Goal: Navigation & Orientation: Understand site structure

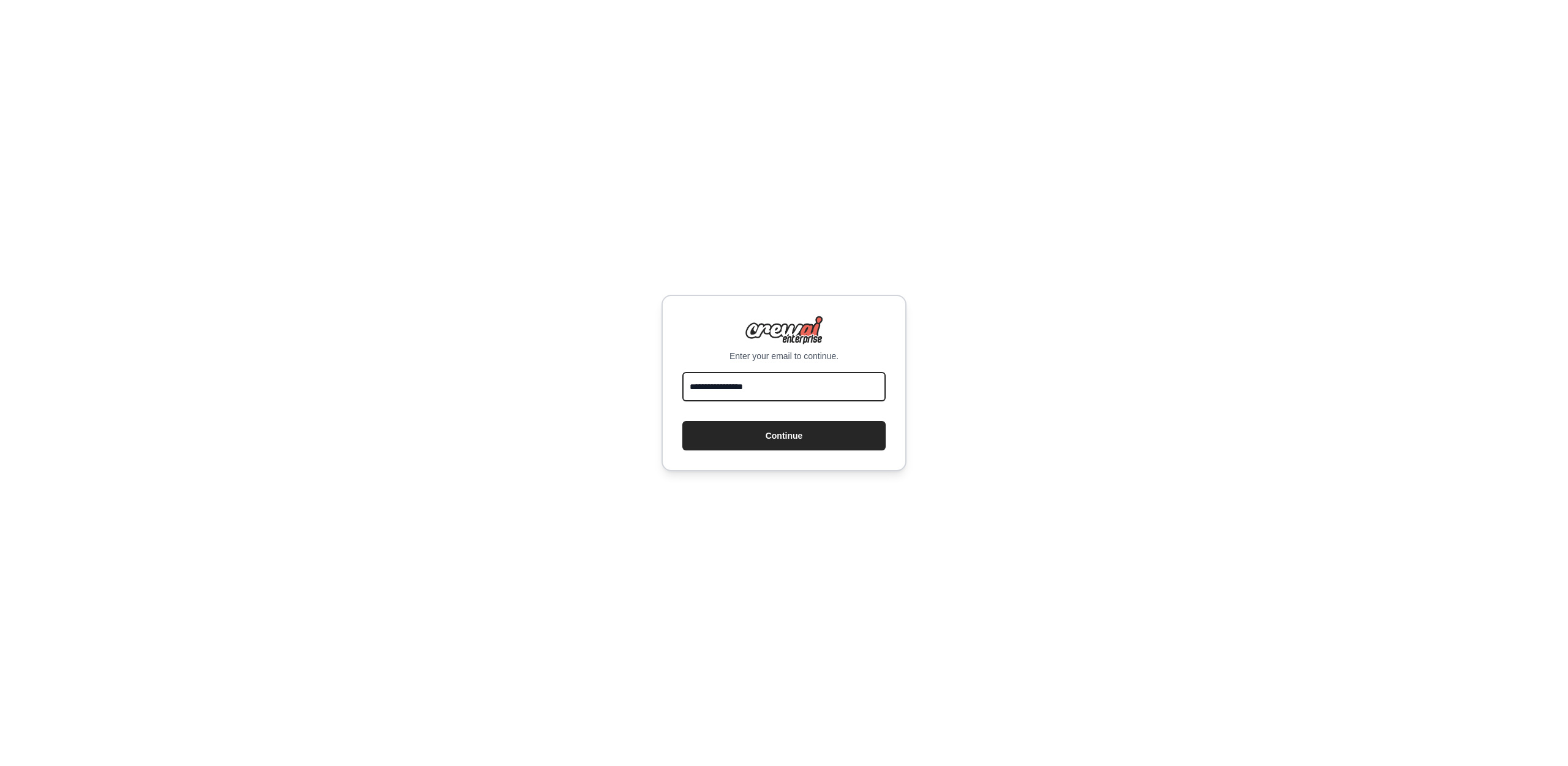
type input "**********"
click at [784, 435] on button "Continue" at bounding box center [784, 435] width 203 height 29
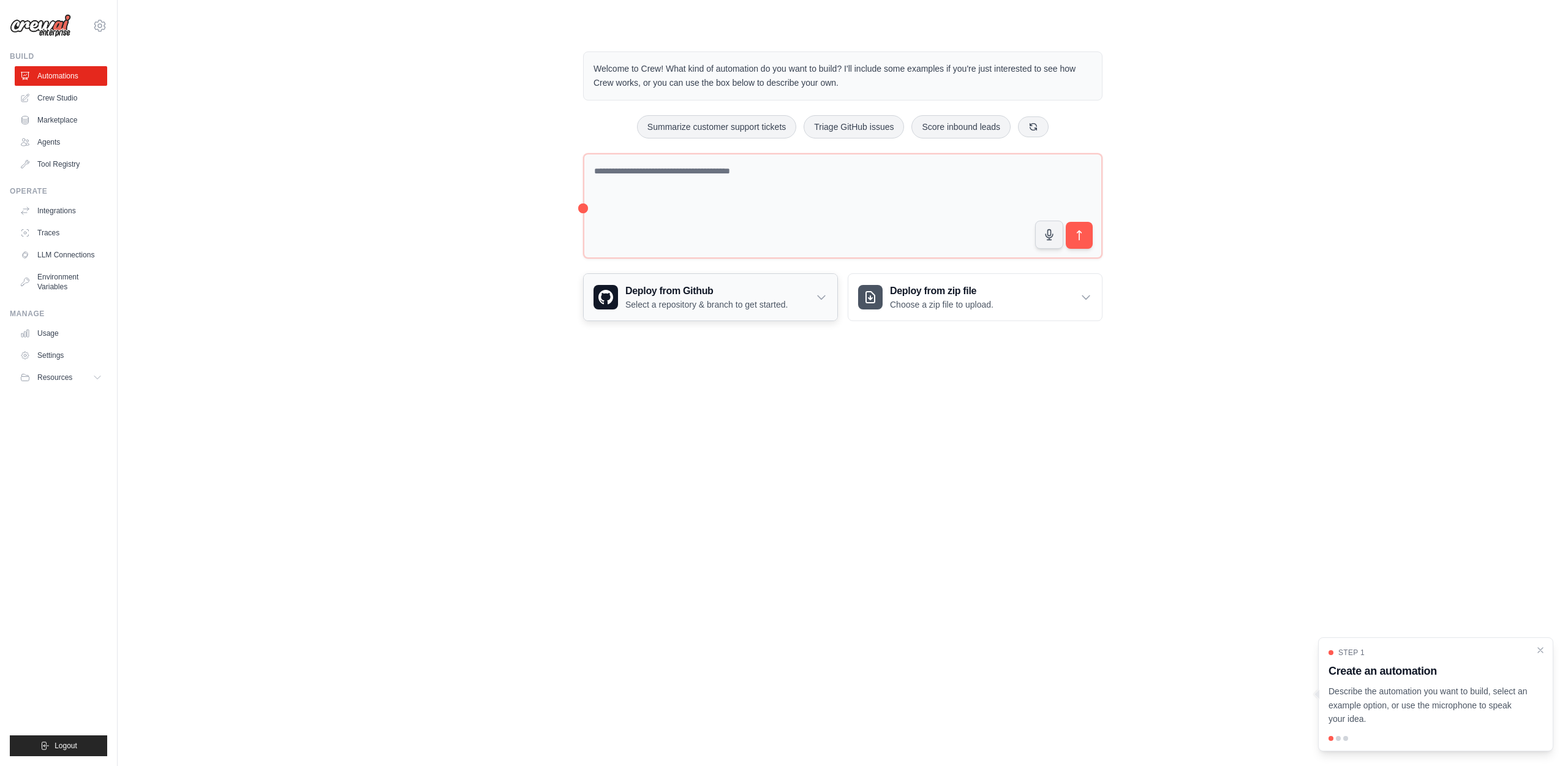
click at [819, 280] on div "Deploy from Github Select a repository & branch to get started." at bounding box center [710, 297] width 254 height 47
click at [815, 282] on div "Deploy from Github Select a repository & branch to get started." at bounding box center [710, 297] width 254 height 47
click at [977, 288] on h3 "Deploy from zip file" at bounding box center [942, 291] width 104 height 15
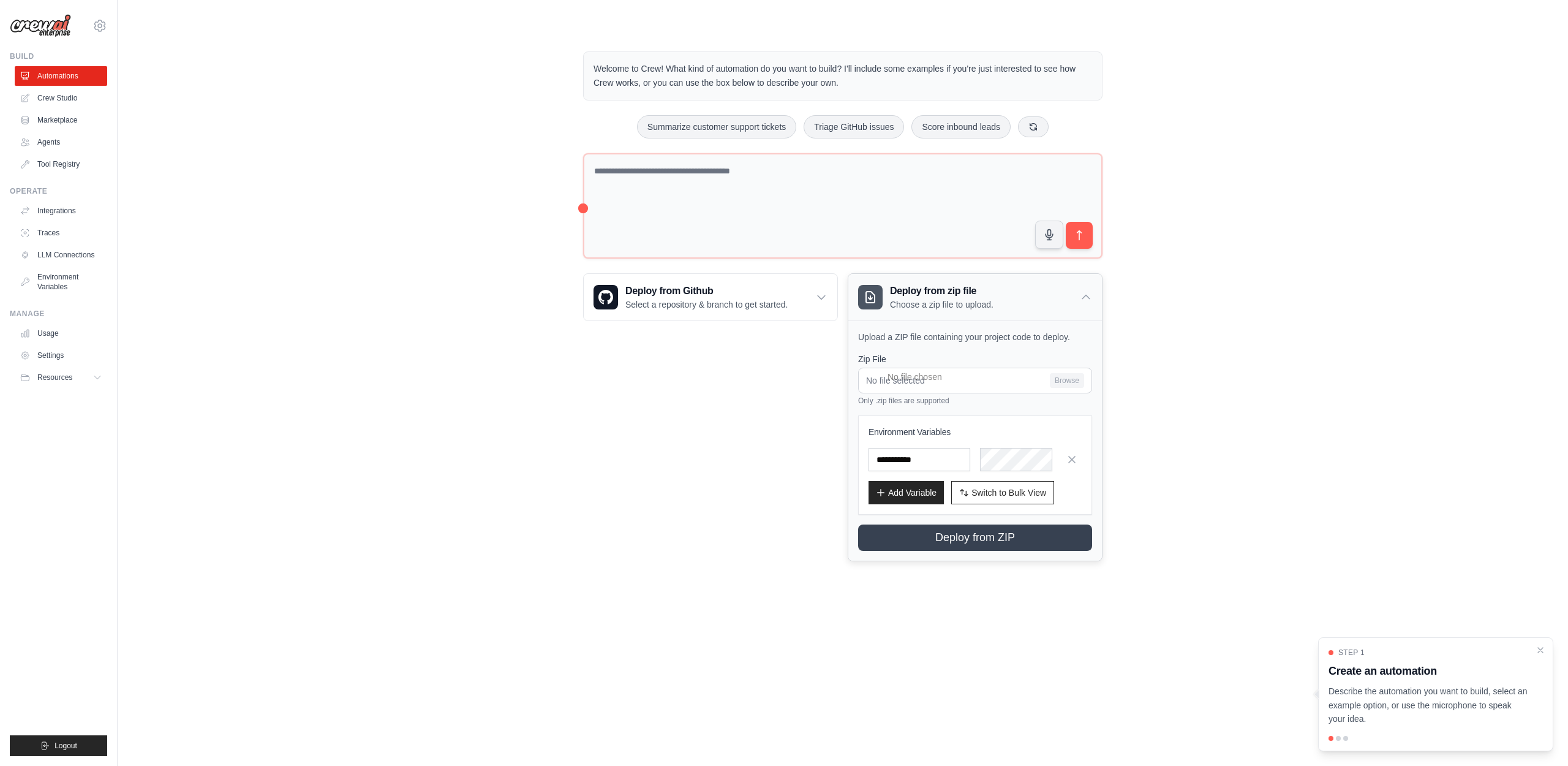
click at [1038, 288] on div "Deploy from zip file Choose a zip file to upload." at bounding box center [975, 297] width 254 height 47
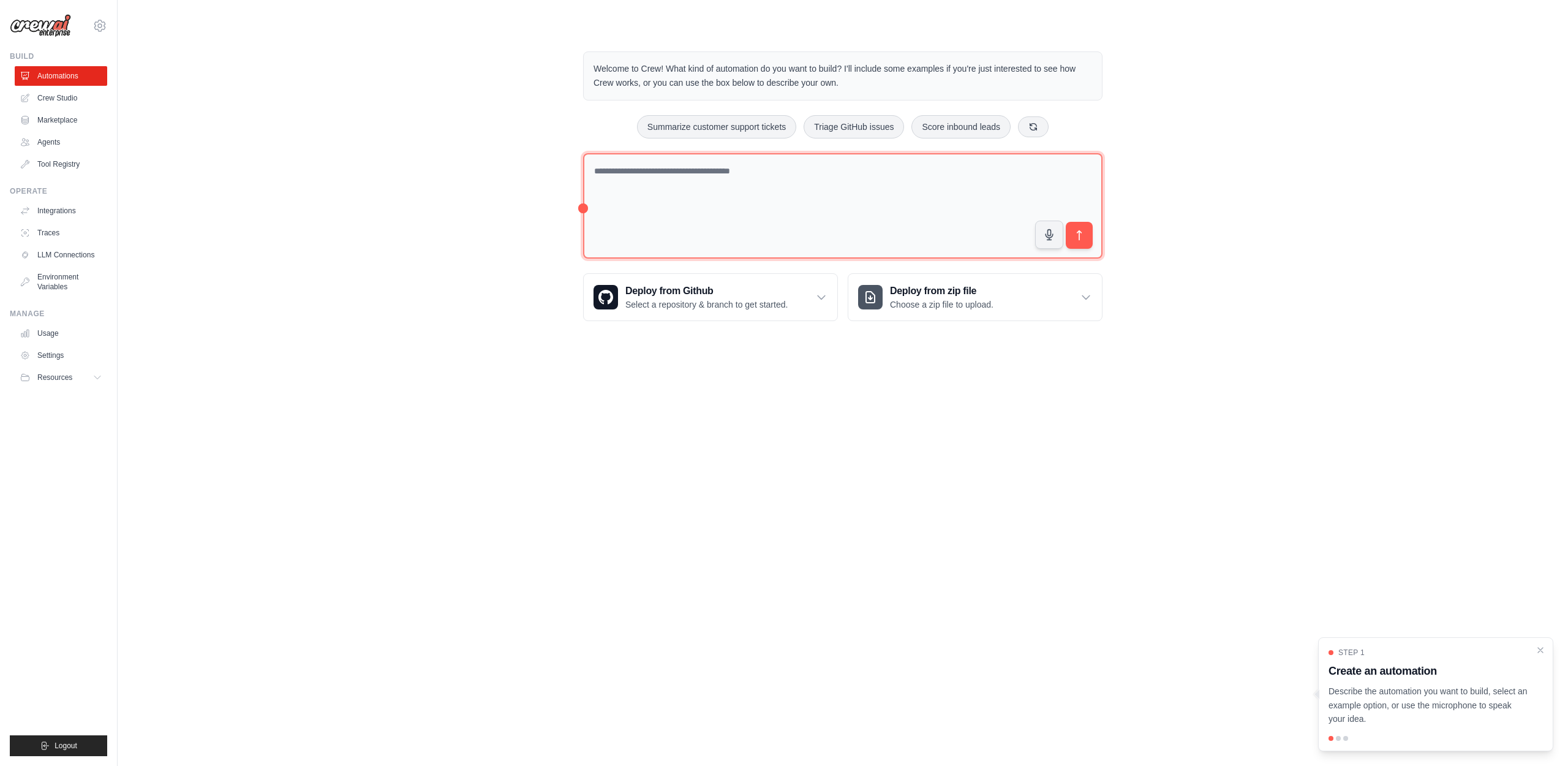
click at [723, 170] on textarea at bounding box center [843, 206] width 519 height 106
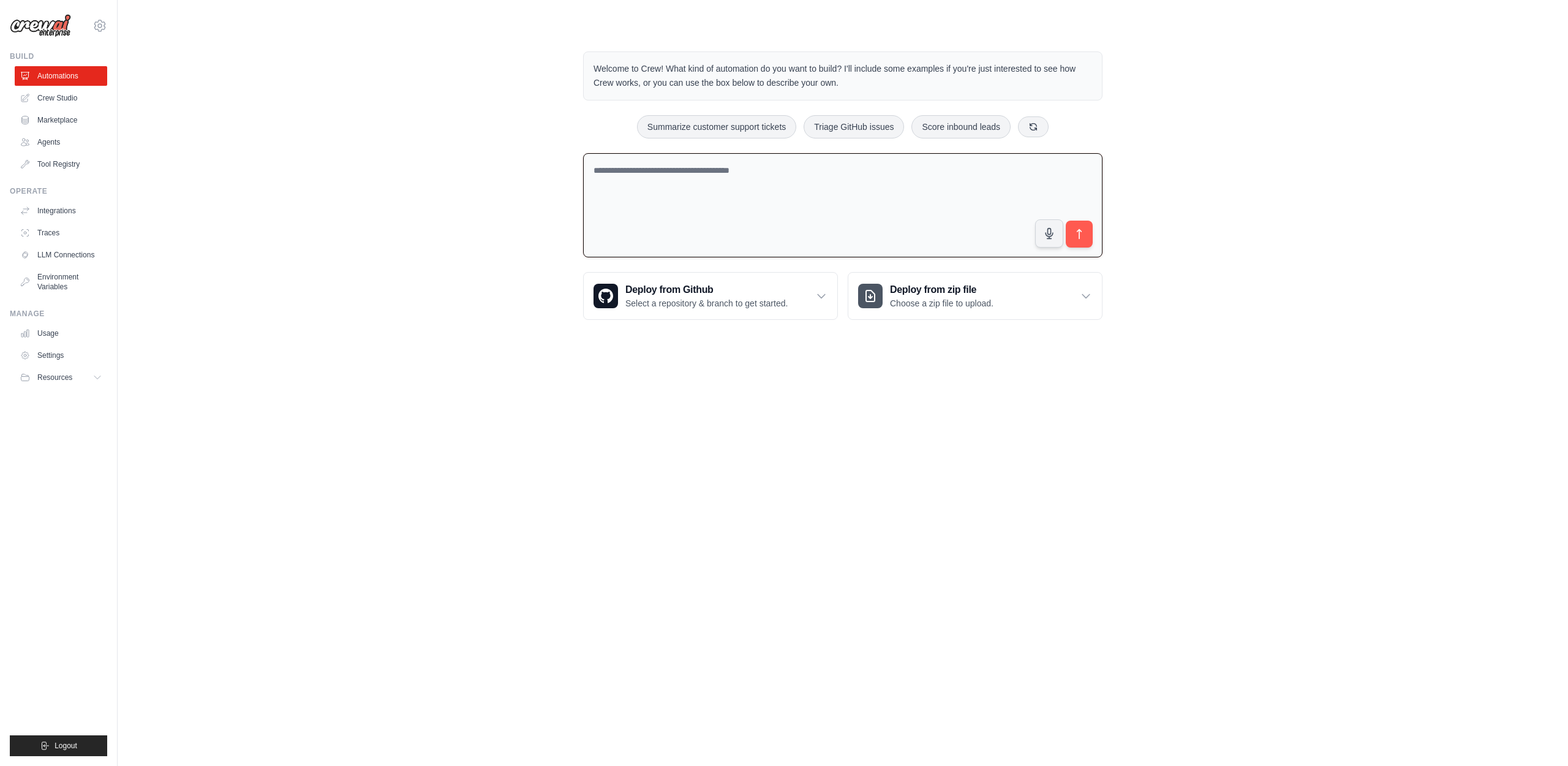
drag, startPoint x: 685, startPoint y: 70, endPoint x: 1026, endPoint y: 76, distance: 341.1
click at [1026, 76] on p "Welcome to Crew! What kind of automation do you want to build? I'll include som…" at bounding box center [843, 76] width 499 height 29
click at [55, 99] on link "Crew Studio" at bounding box center [62, 98] width 93 height 19
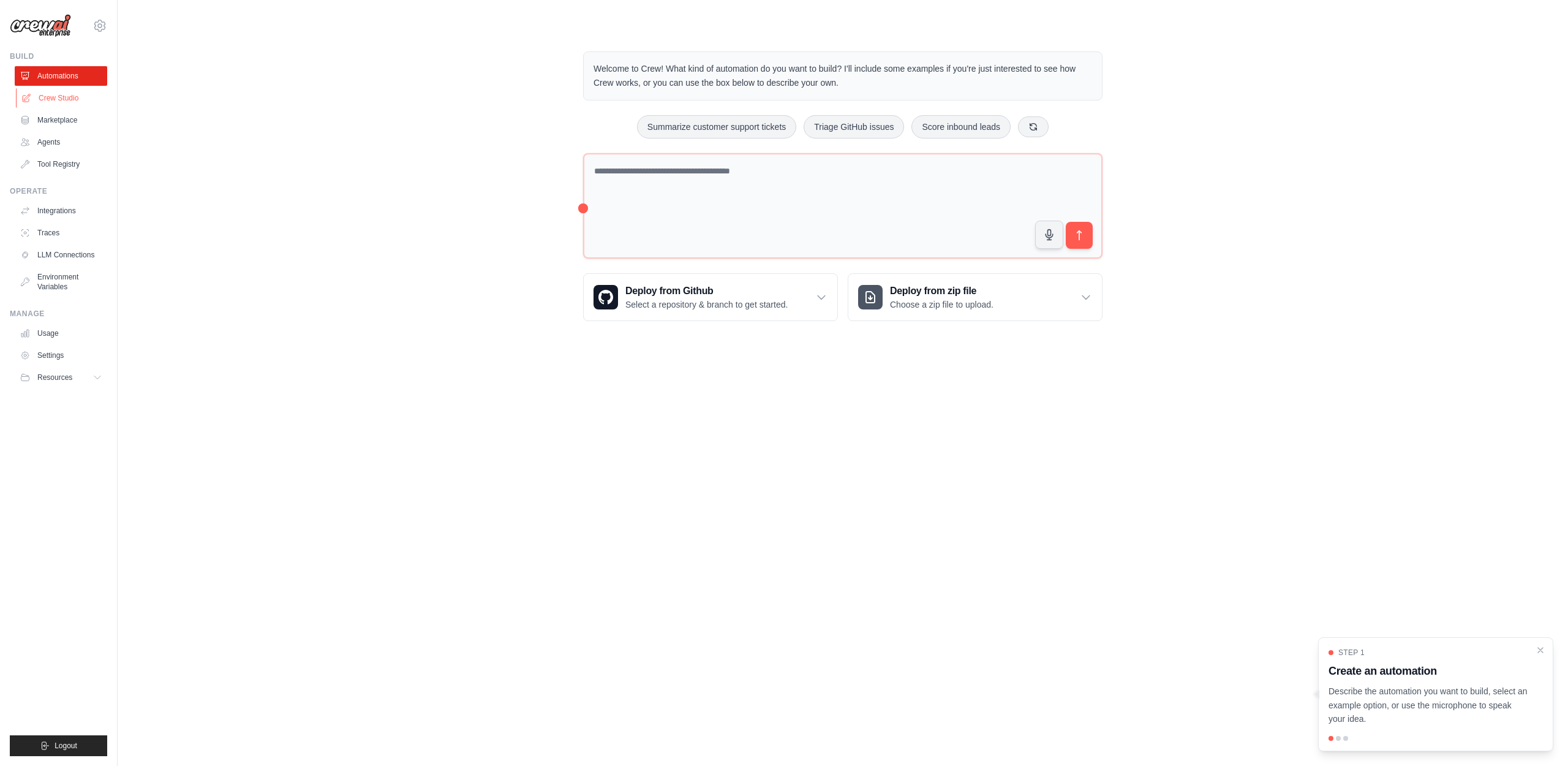
click at [54, 107] on link "Crew Studio" at bounding box center [62, 98] width 93 height 19
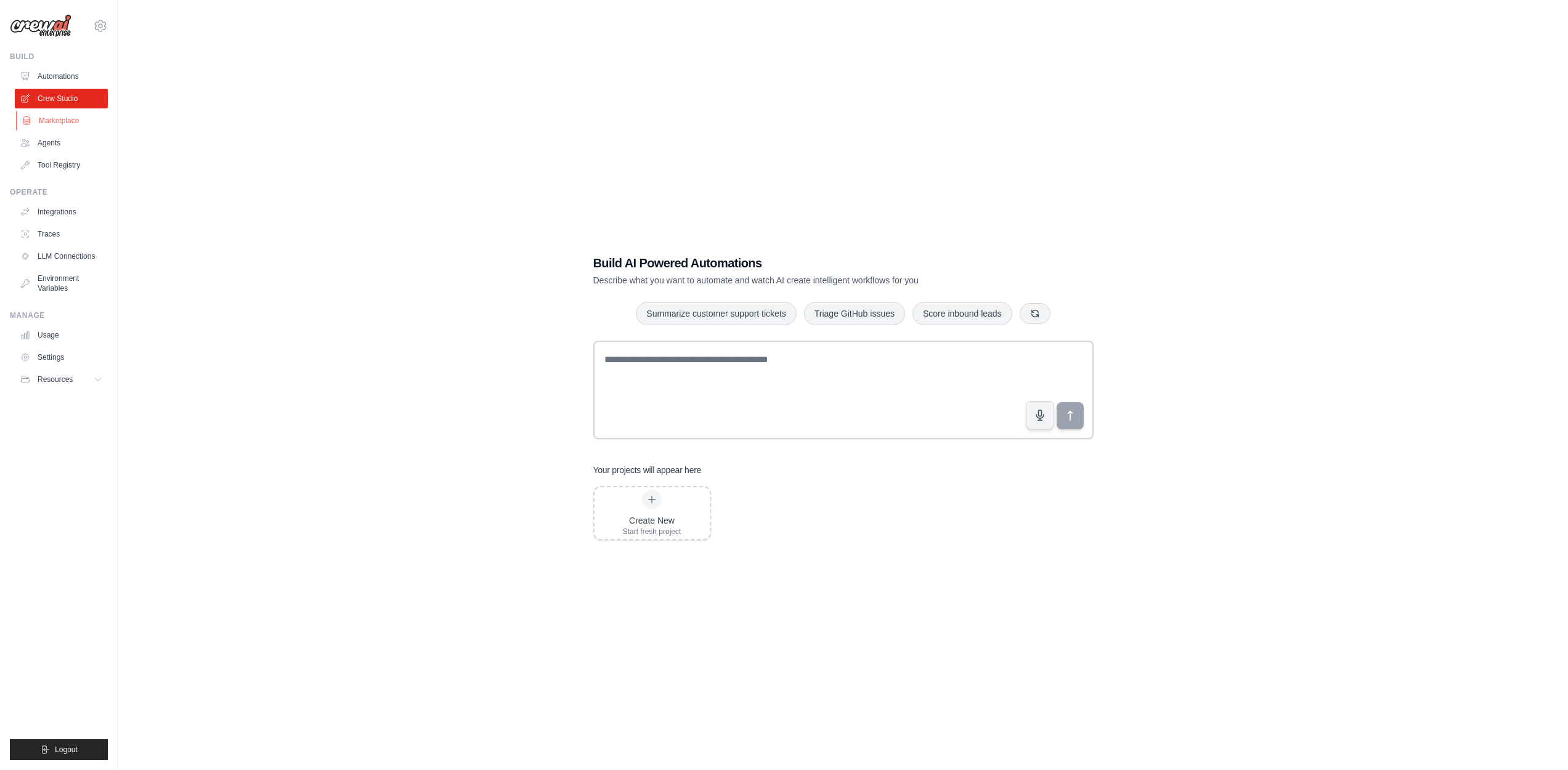
click at [56, 124] on link "Marketplace" at bounding box center [63, 121] width 93 height 20
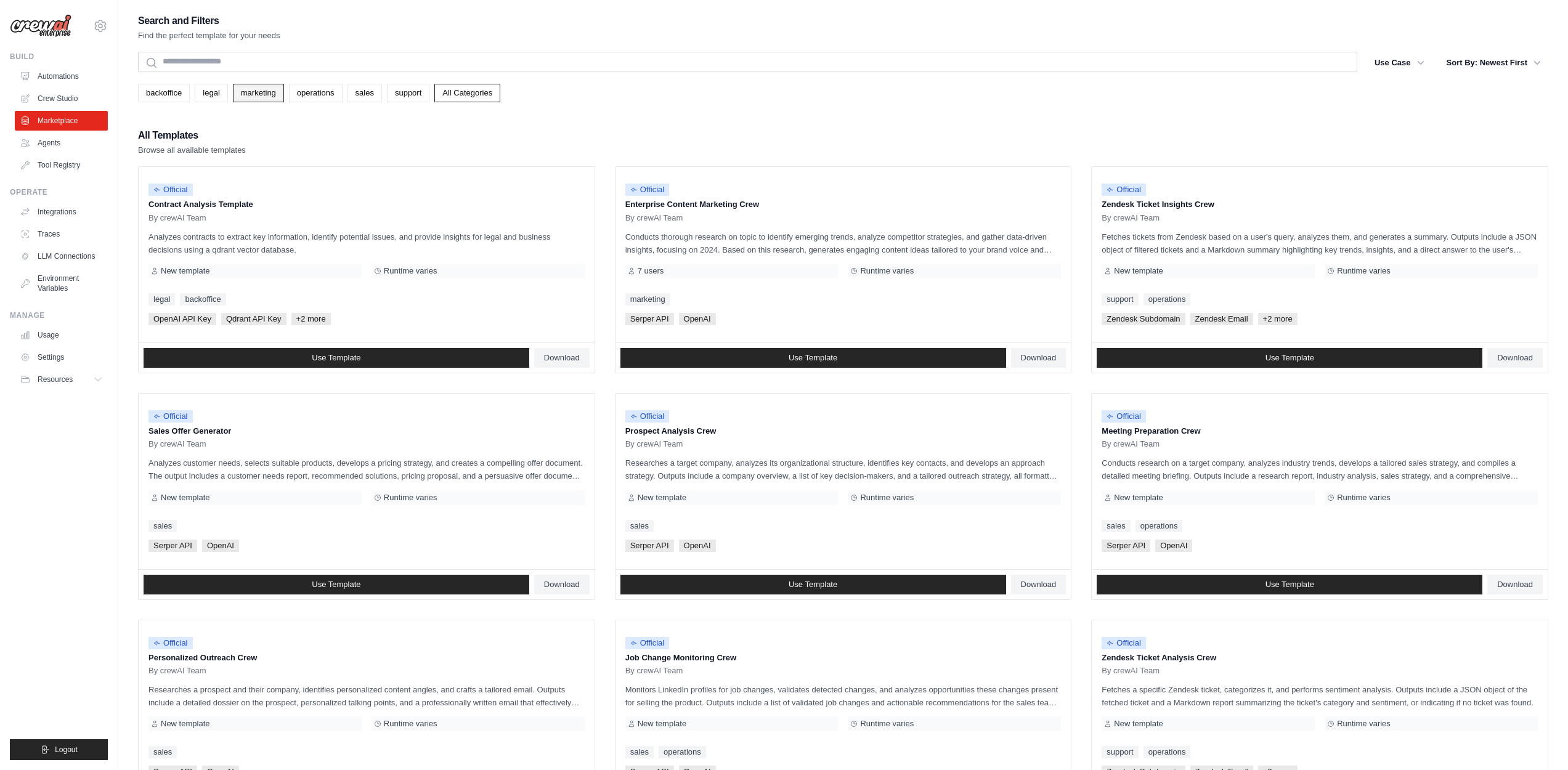
click at [277, 95] on link "marketing" at bounding box center [258, 93] width 51 height 18
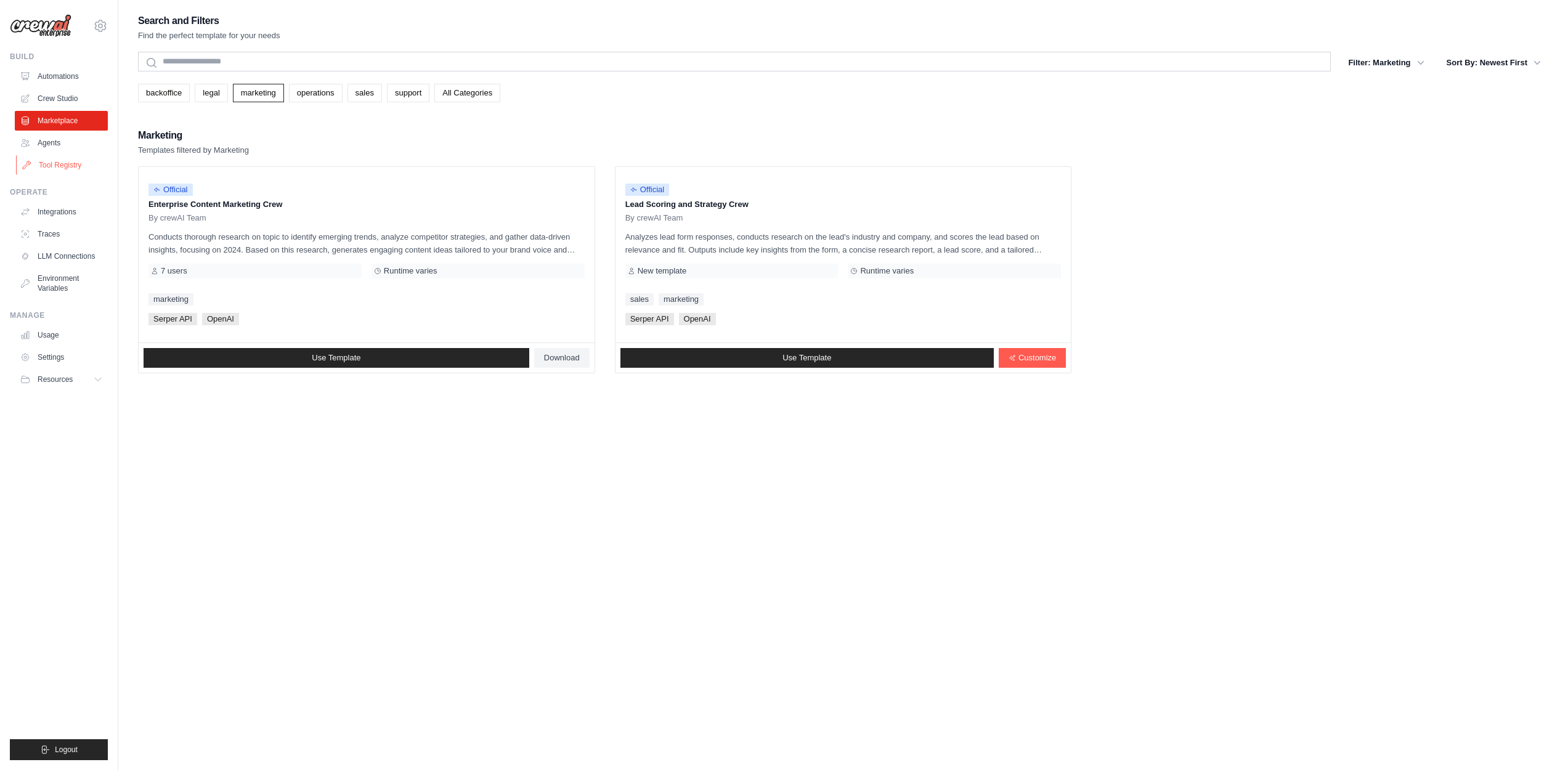
scroll to position [40, 0]
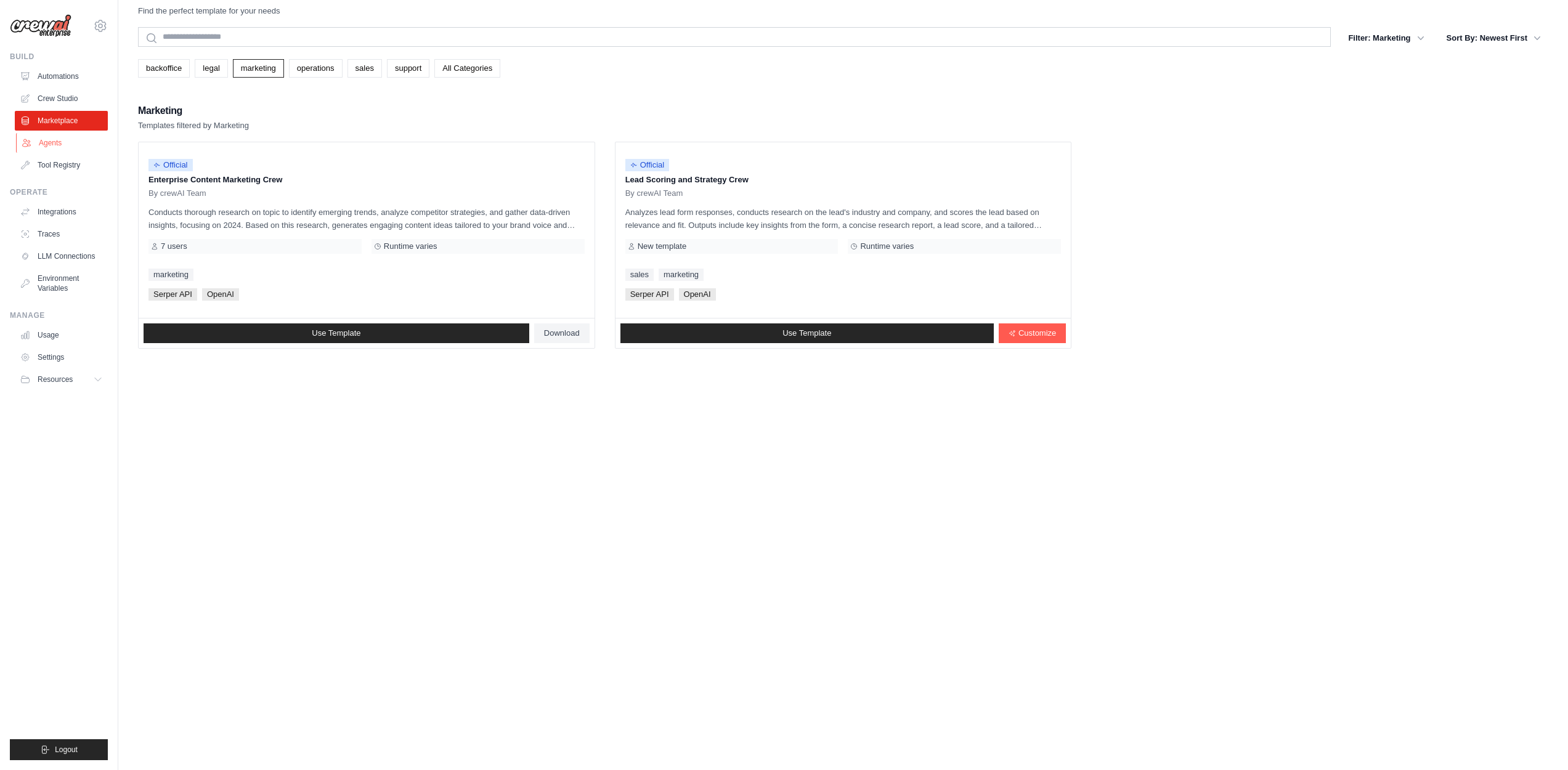
click at [55, 149] on link "Agents" at bounding box center [63, 143] width 93 height 20
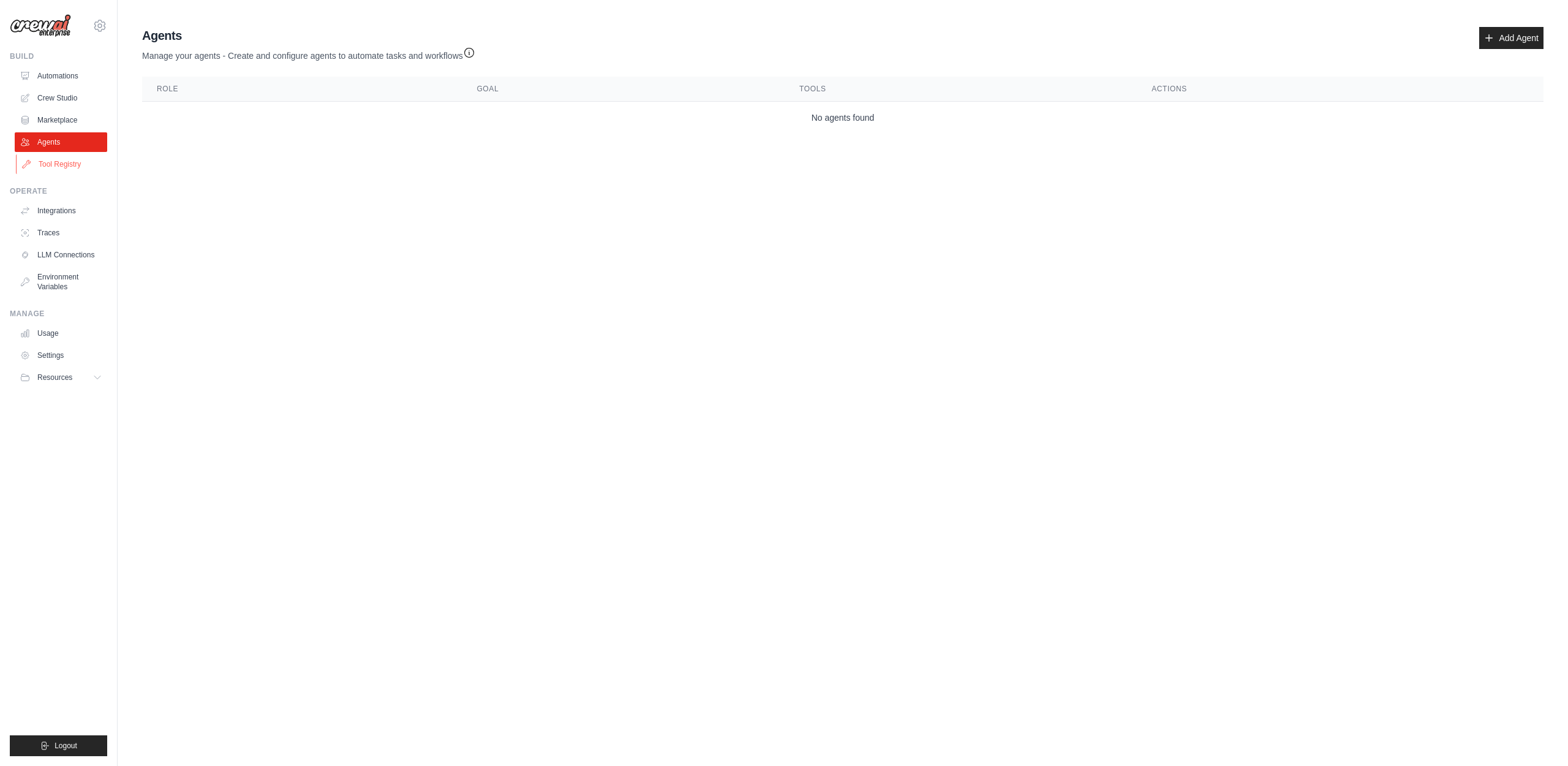
click at [58, 162] on link "Tool Registry" at bounding box center [62, 164] width 93 height 19
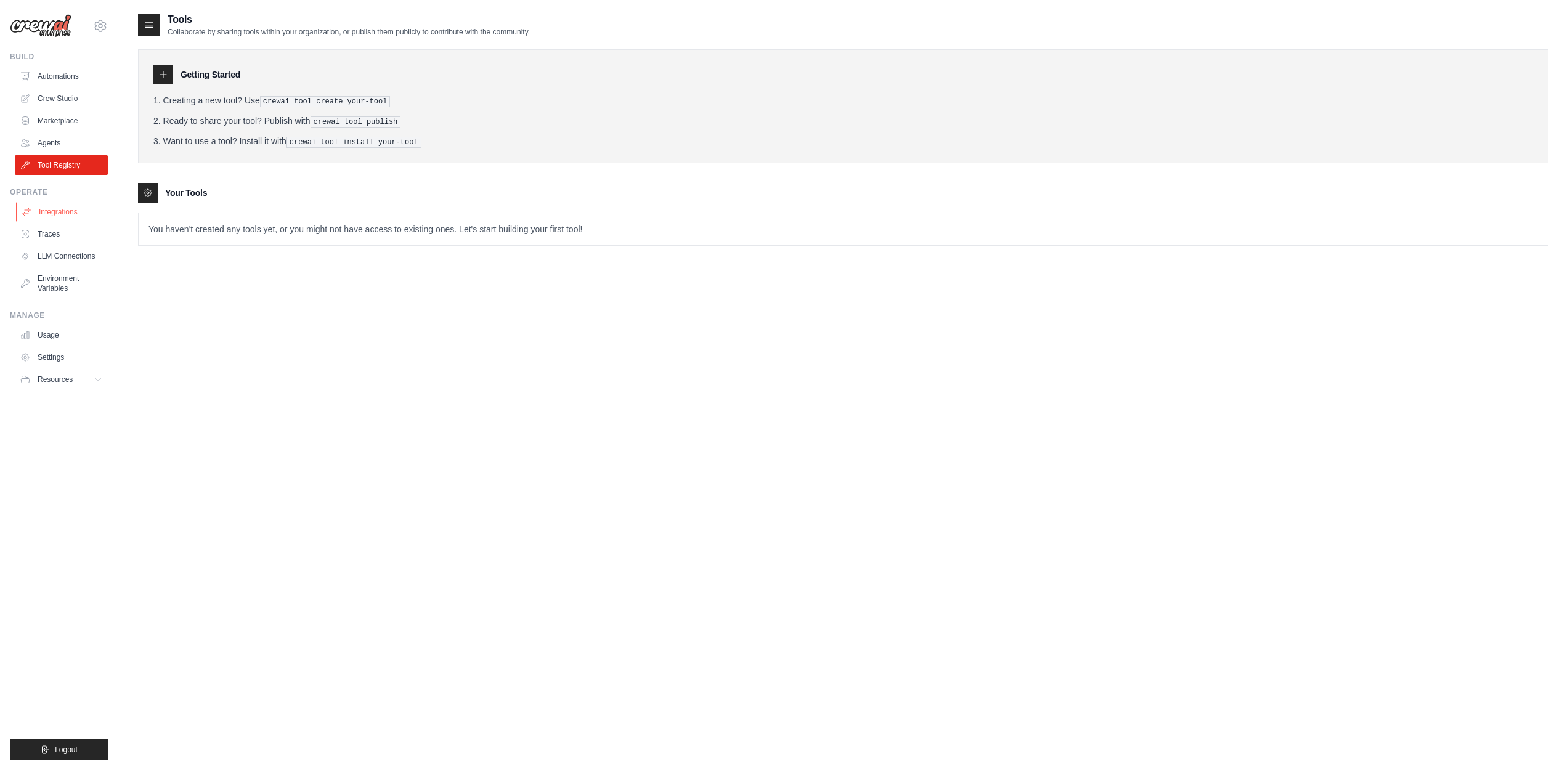
click at [55, 220] on link "Integrations" at bounding box center [63, 212] width 93 height 20
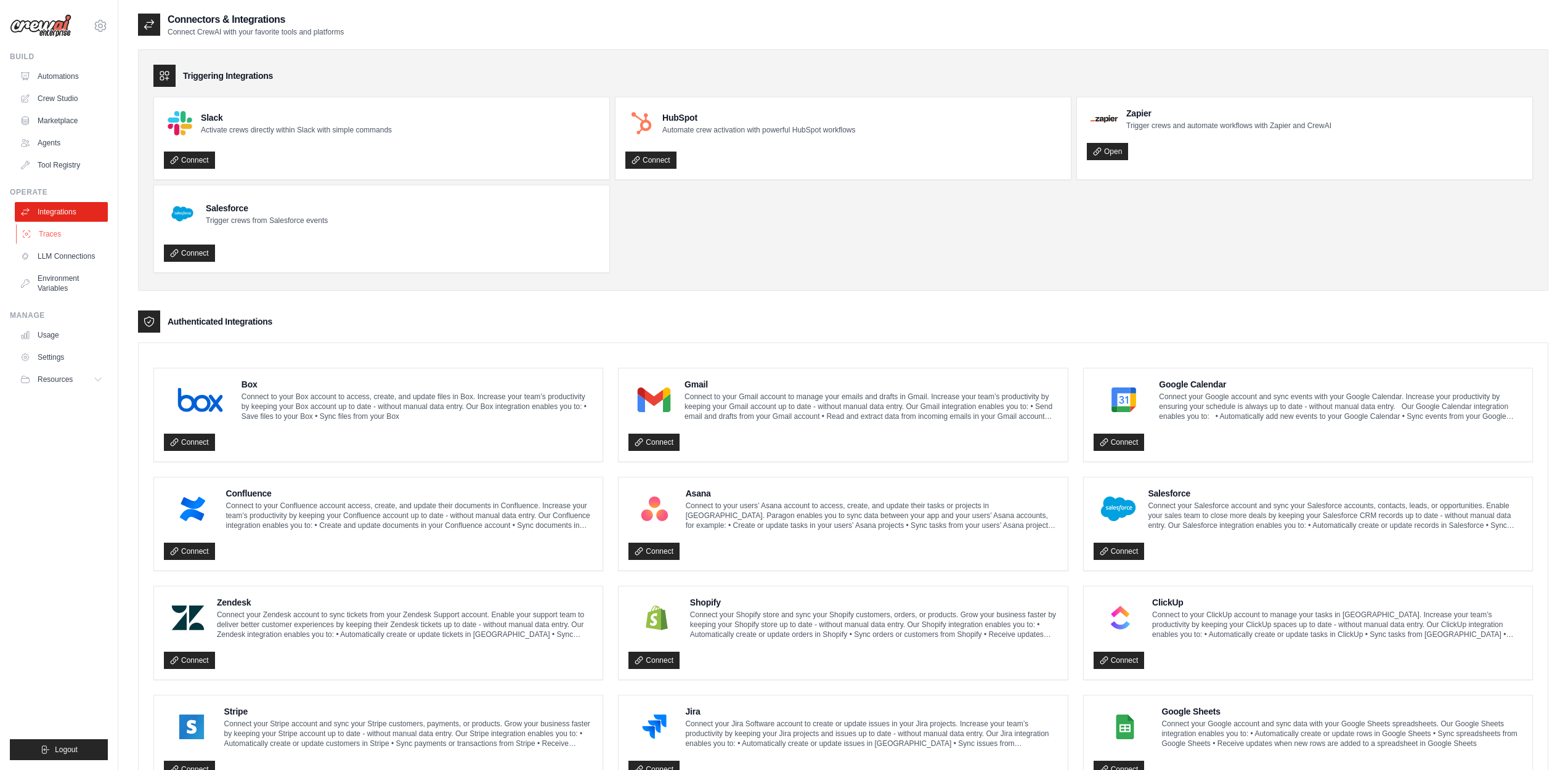
click at [55, 236] on link "Traces" at bounding box center [63, 234] width 93 height 20
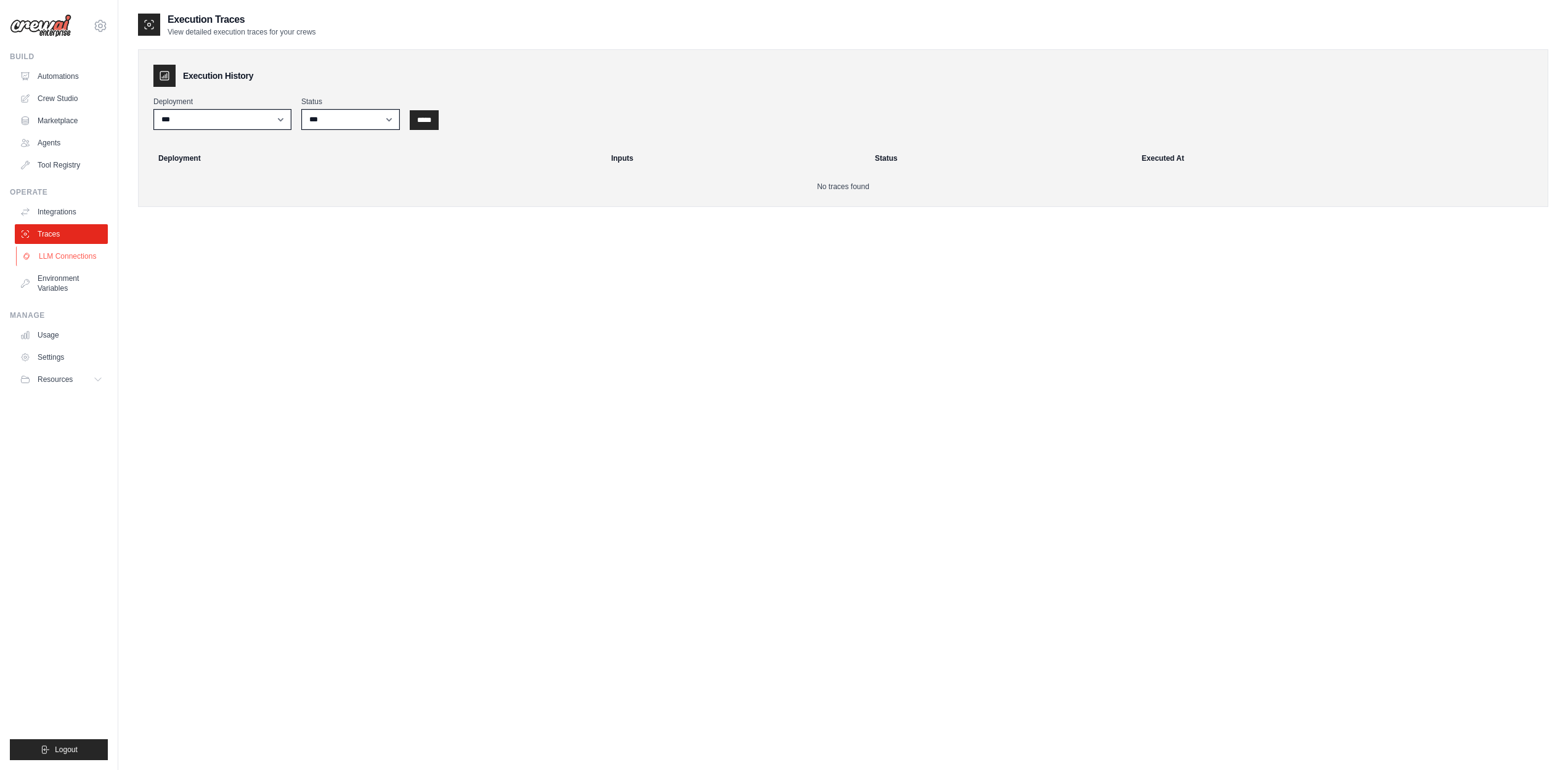
click at [59, 253] on link "LLM Connections" at bounding box center [63, 256] width 93 height 20
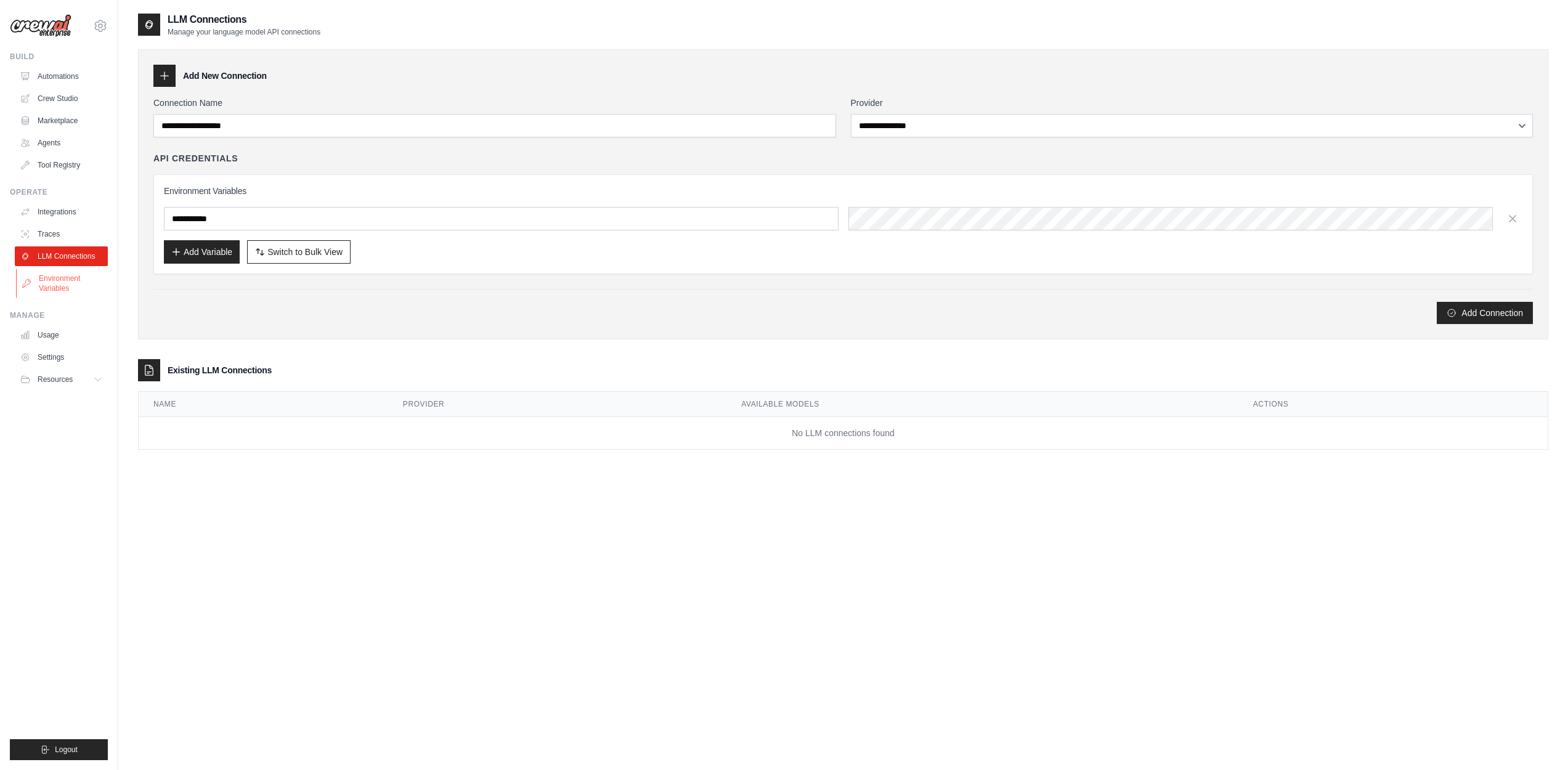
click at [51, 274] on link "Environment Variables" at bounding box center [63, 283] width 93 height 29
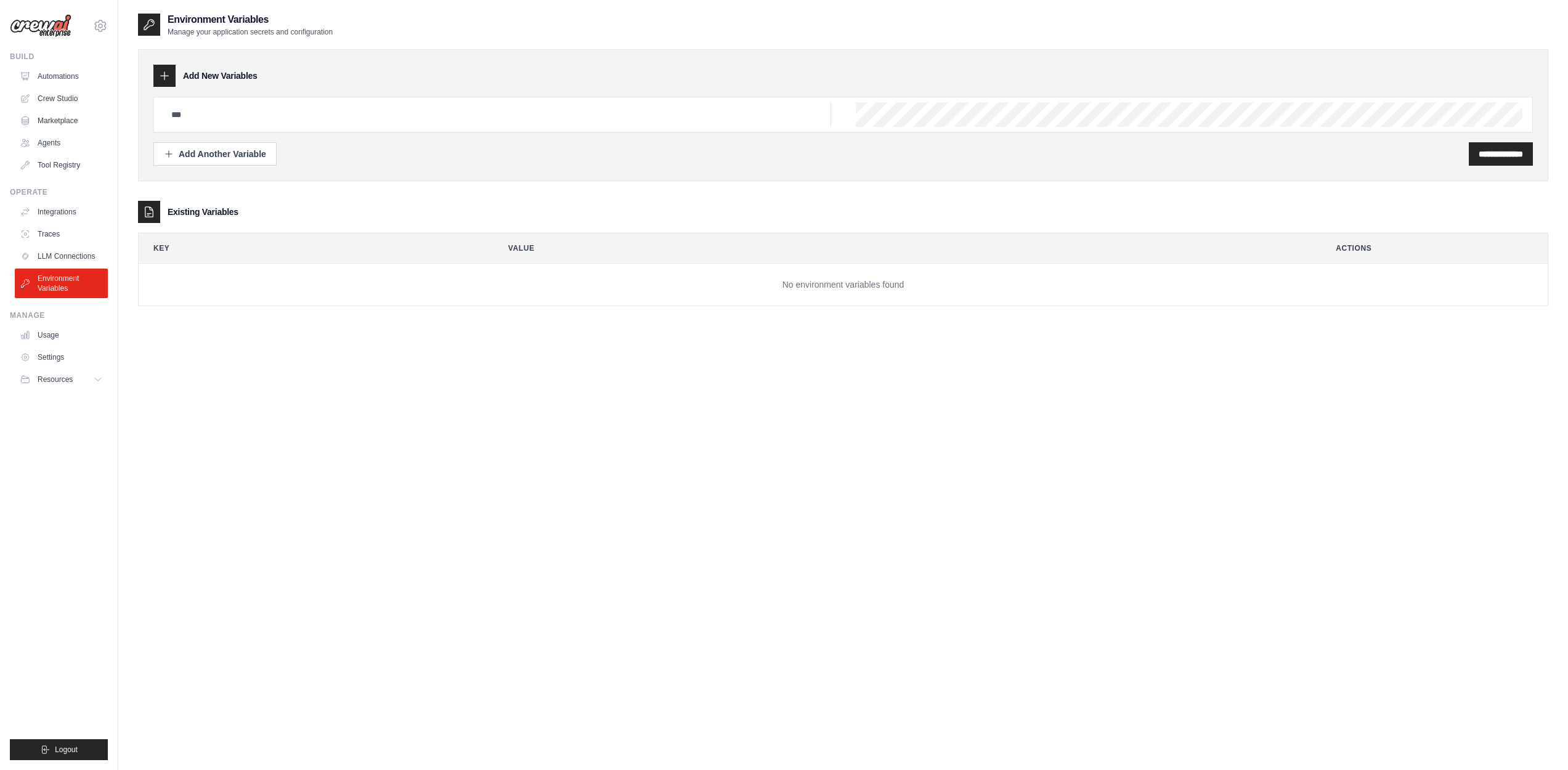
click at [52, 318] on div "Manage" at bounding box center [59, 315] width 98 height 10
click at [56, 332] on link "Usage" at bounding box center [63, 335] width 93 height 20
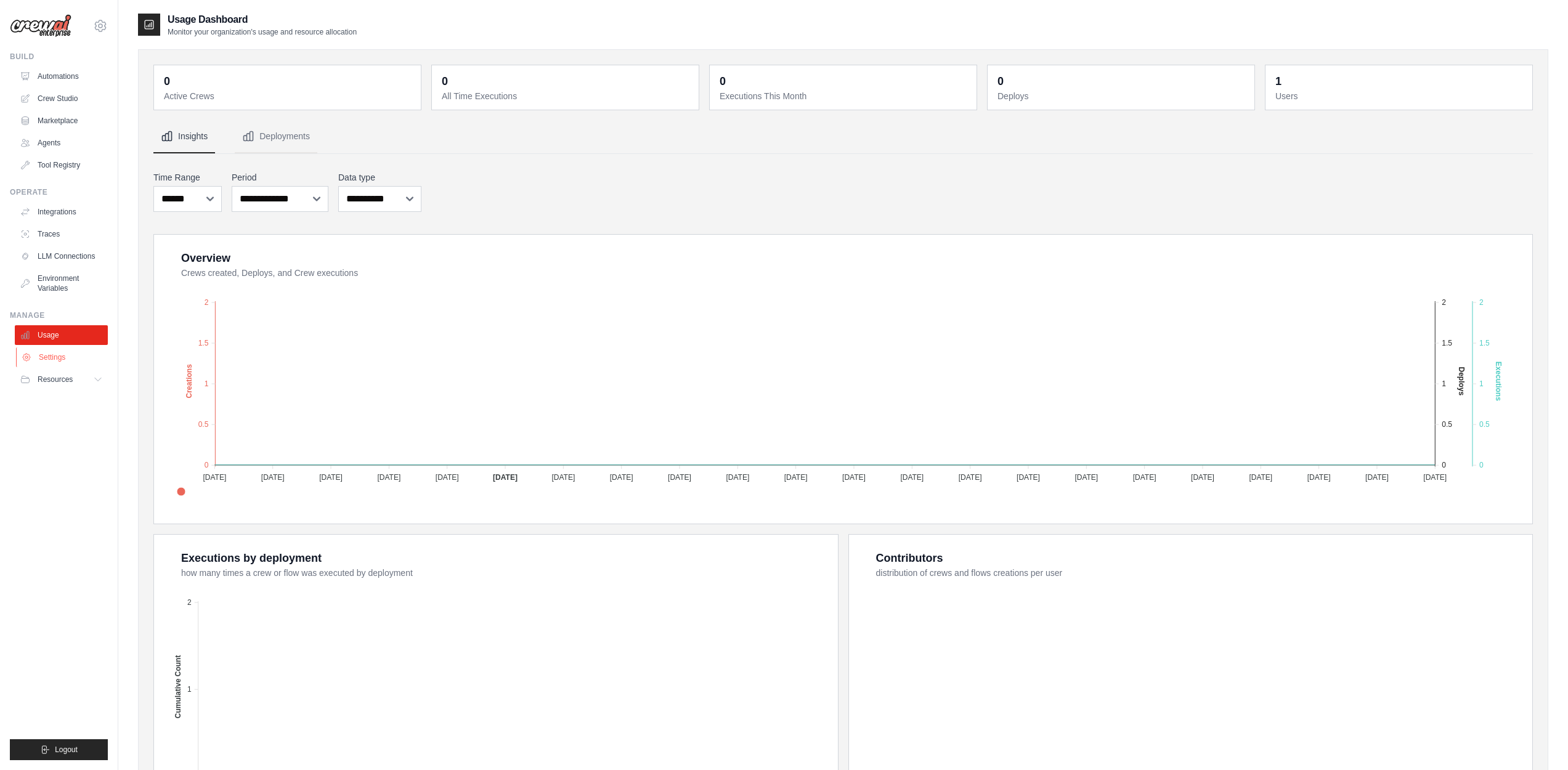
click at [59, 358] on link "Settings" at bounding box center [63, 357] width 93 height 20
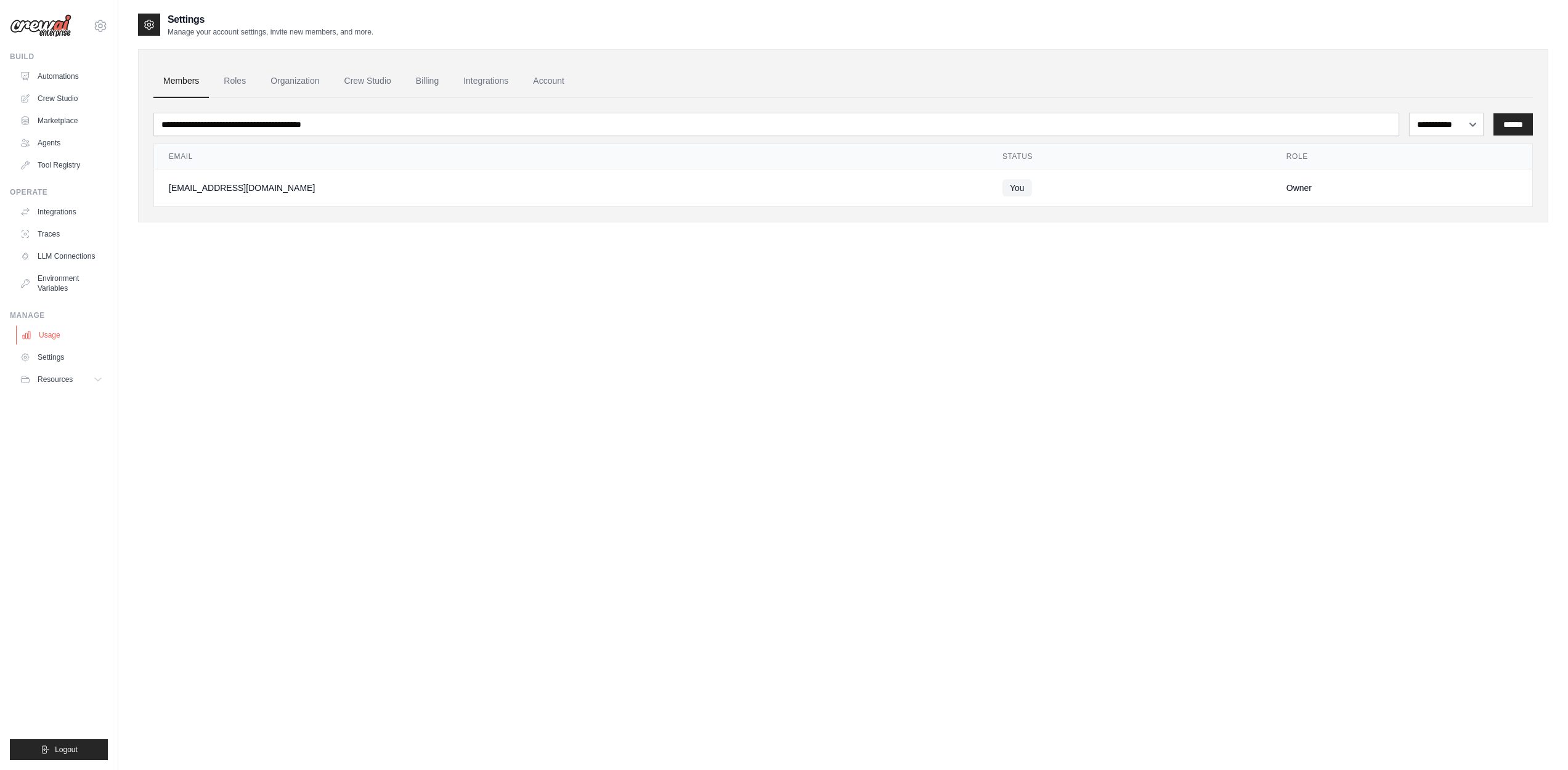
click at [61, 341] on link "Usage" at bounding box center [63, 335] width 93 height 20
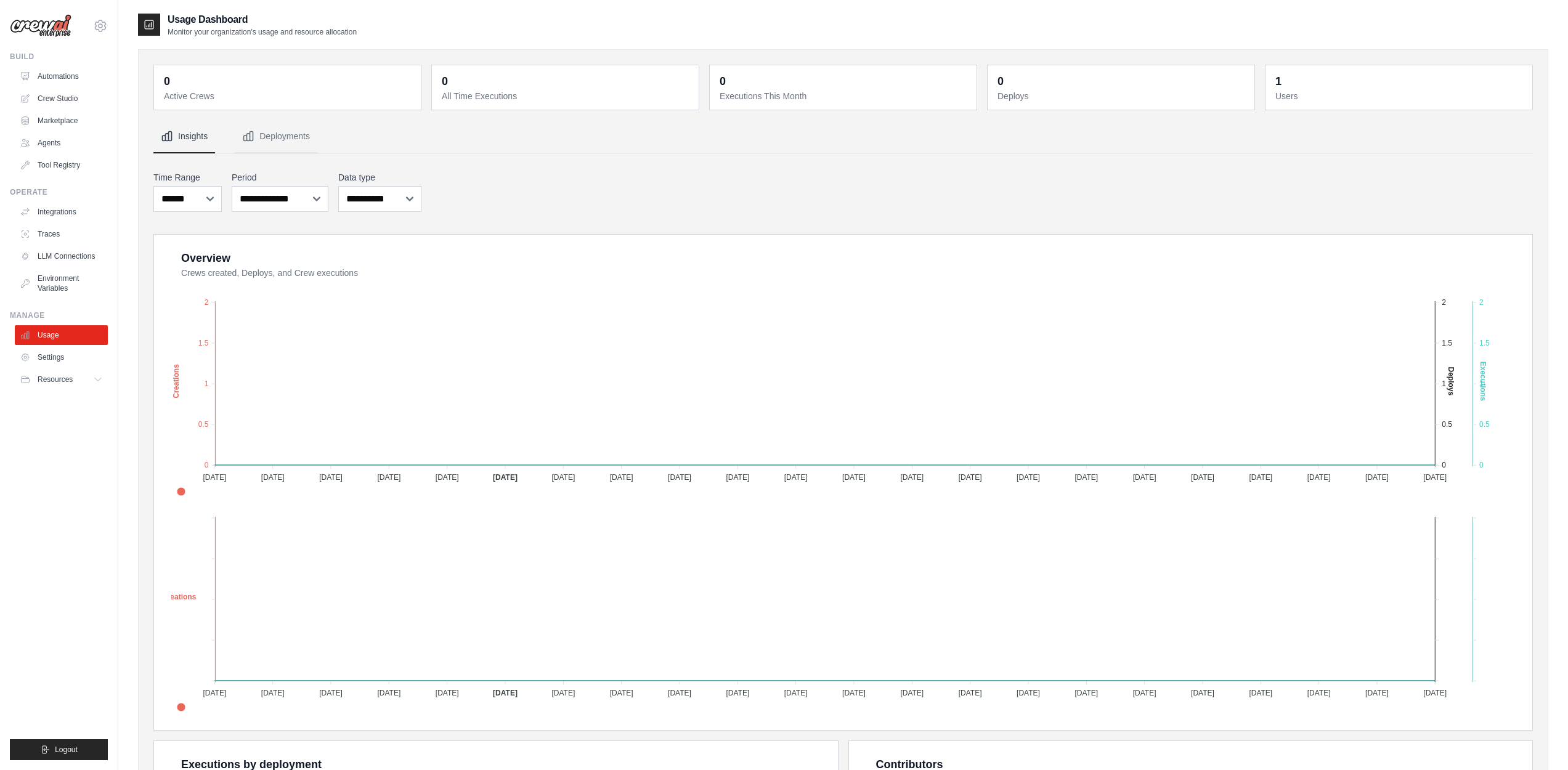
click at [61, 358] on link "Settings" at bounding box center [61, 357] width 93 height 20
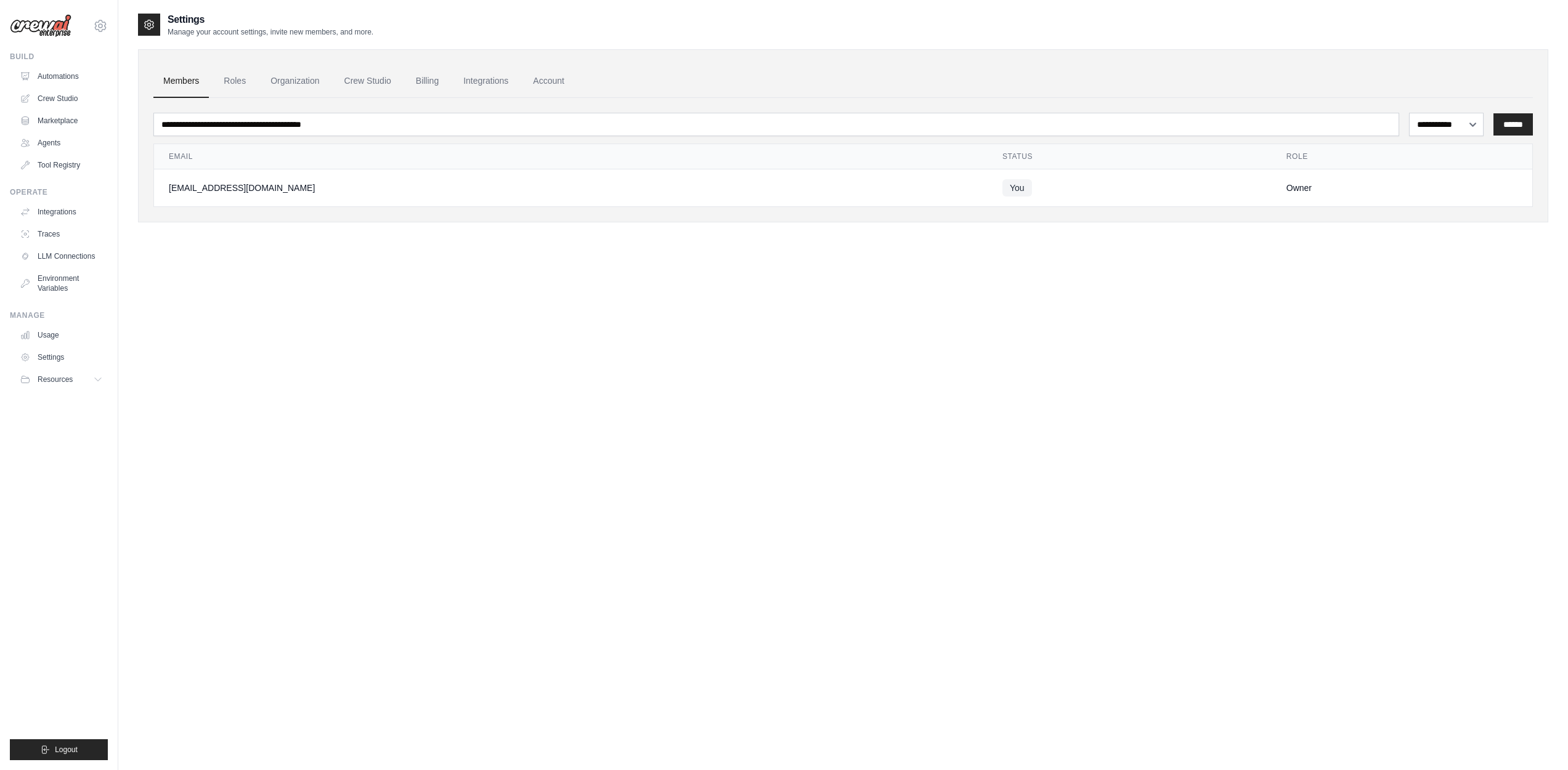
click at [900, 6] on main "**********" at bounding box center [843, 397] width 1449 height 795
